Goal: Find specific page/section: Find specific page/section

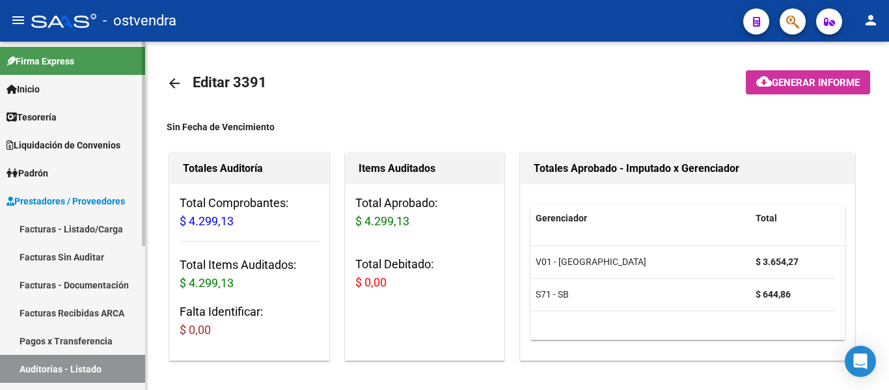
click at [43, 362] on link "Auditorías - Listado" at bounding box center [72, 369] width 145 height 28
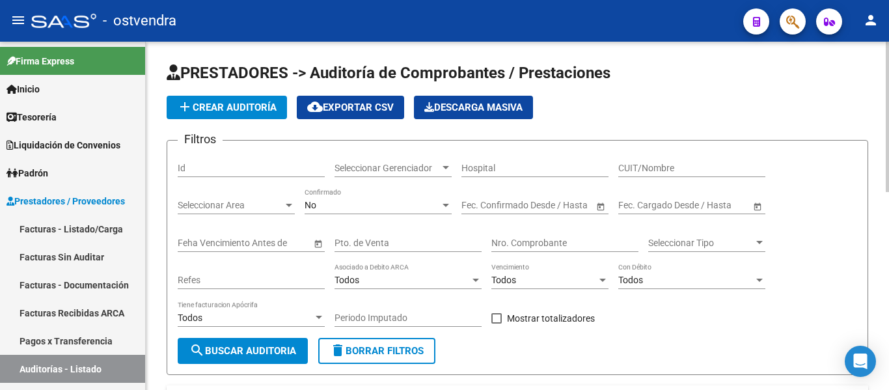
click at [659, 174] on div "CUIT/Nombre" at bounding box center [691, 164] width 147 height 26
type input "dacari salud sa"
click at [368, 197] on div "No Confirmado" at bounding box center [378, 201] width 147 height 26
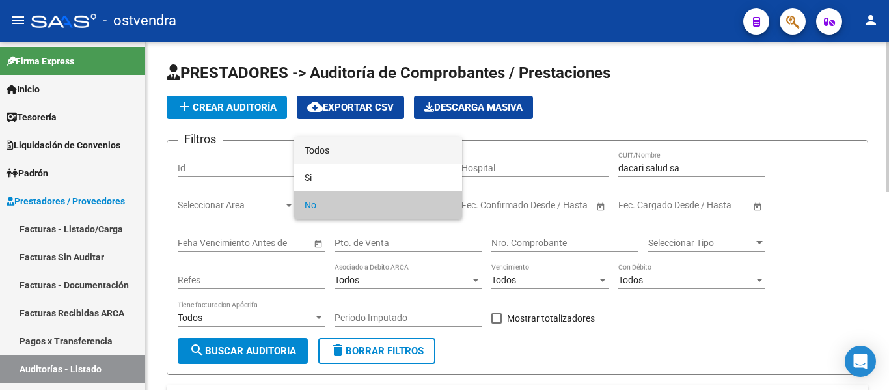
click at [349, 146] on span "Todos" at bounding box center [378, 150] width 147 height 27
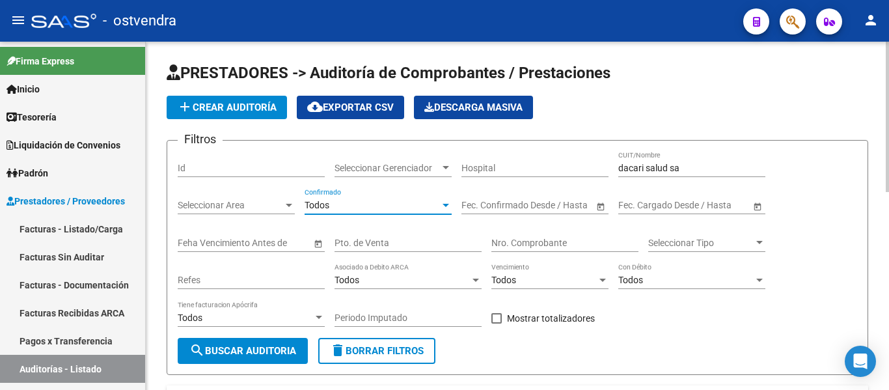
click at [212, 351] on span "search Buscar Auditoria" at bounding box center [242, 351] width 107 height 12
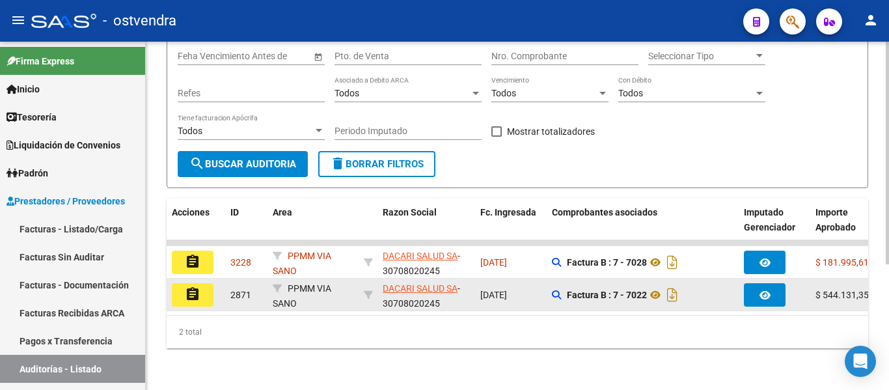
scroll to position [1, 0]
drag, startPoint x: 437, startPoint y: 294, endPoint x: 379, endPoint y: 293, distance: 57.9
click at [379, 293] on datatable-body-cell "DACARI SALUD SA - 30708020245" at bounding box center [426, 294] width 98 height 32
copy div "30708020245"
